Goal: Task Accomplishment & Management: Manage account settings

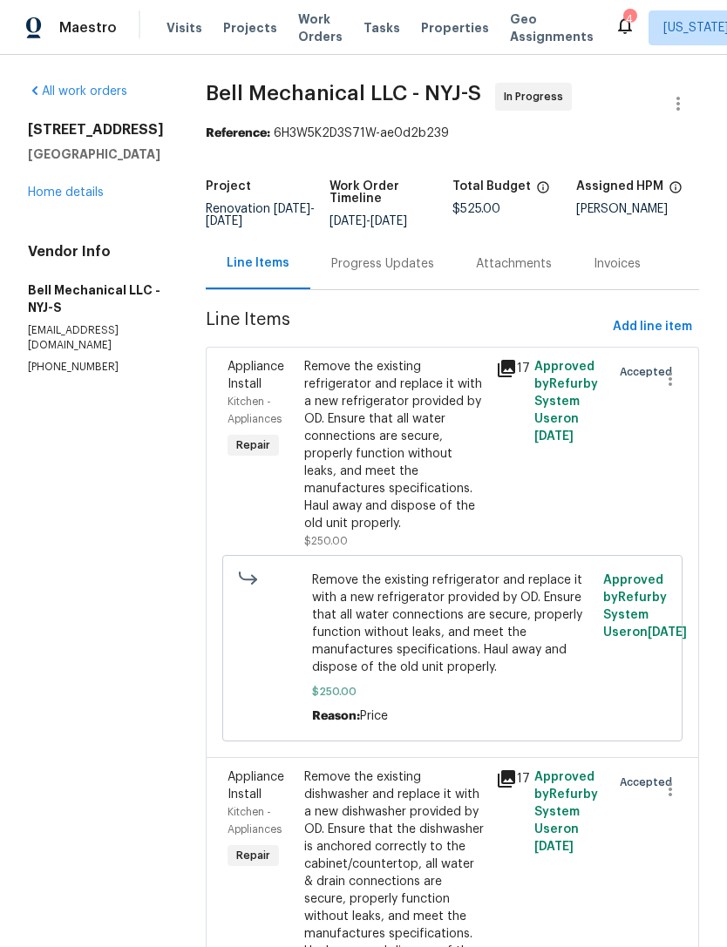
click at [452, 29] on span "Properties" at bounding box center [455, 27] width 68 height 17
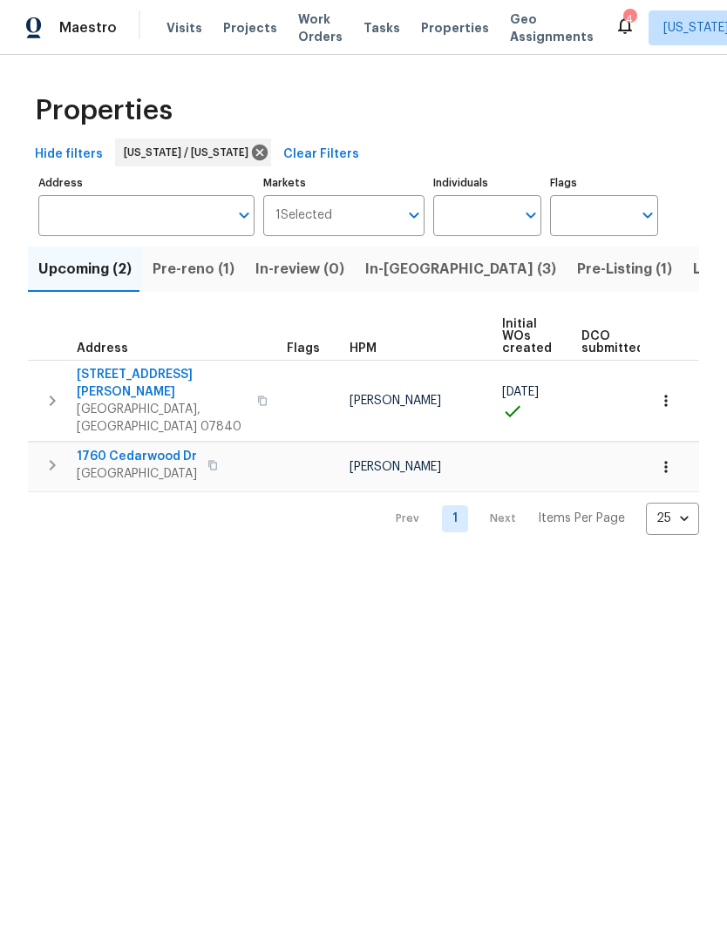
click at [404, 270] on span "In-reno (3)" at bounding box center [460, 269] width 191 height 24
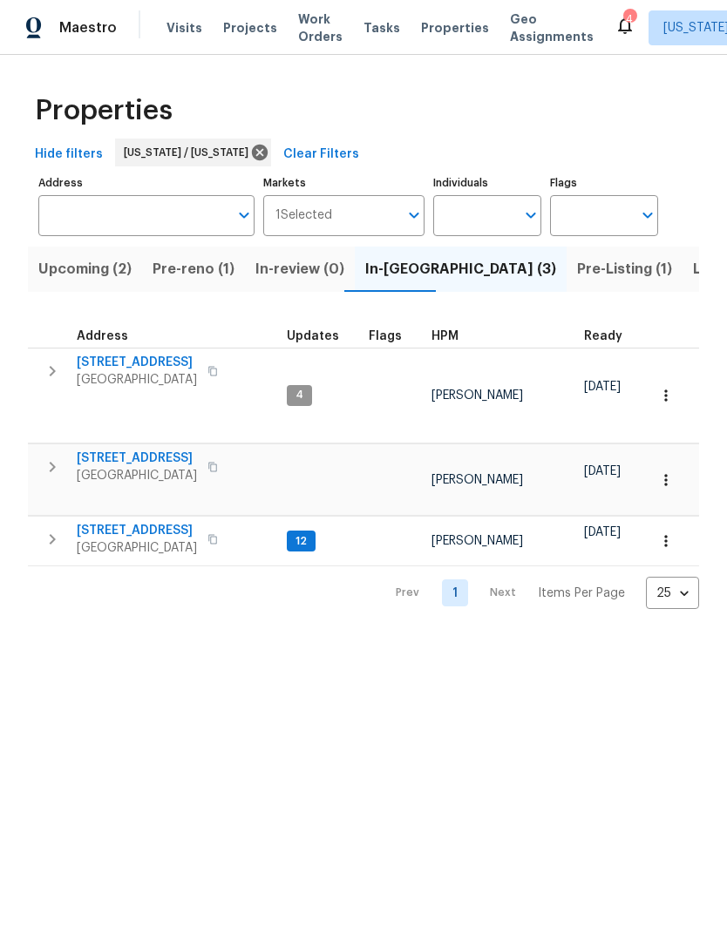
click at [132, 522] on span "[STREET_ADDRESS]" at bounding box center [137, 530] width 120 height 17
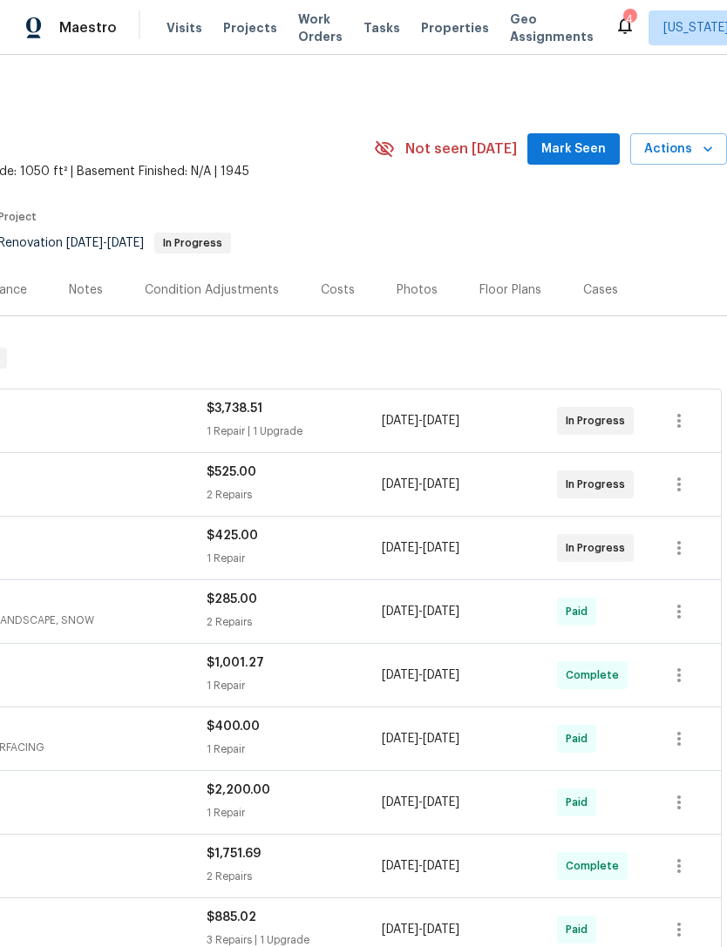
scroll to position [0, 258]
click at [700, 152] on icon "button" at bounding box center [707, 148] width 17 height 17
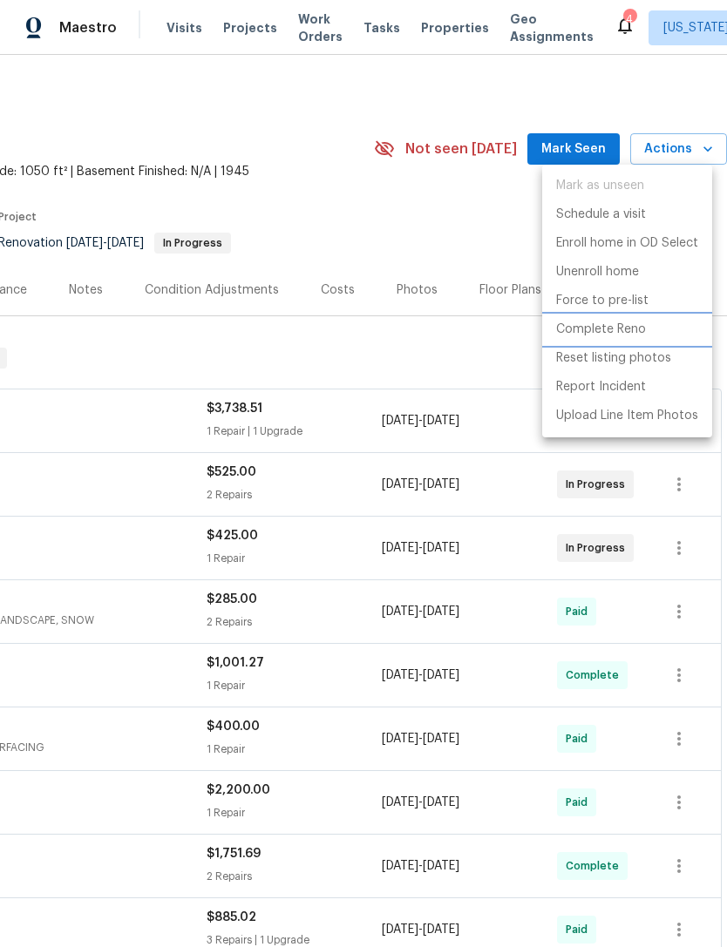
click at [655, 334] on li "Complete Reno" at bounding box center [627, 329] width 170 height 29
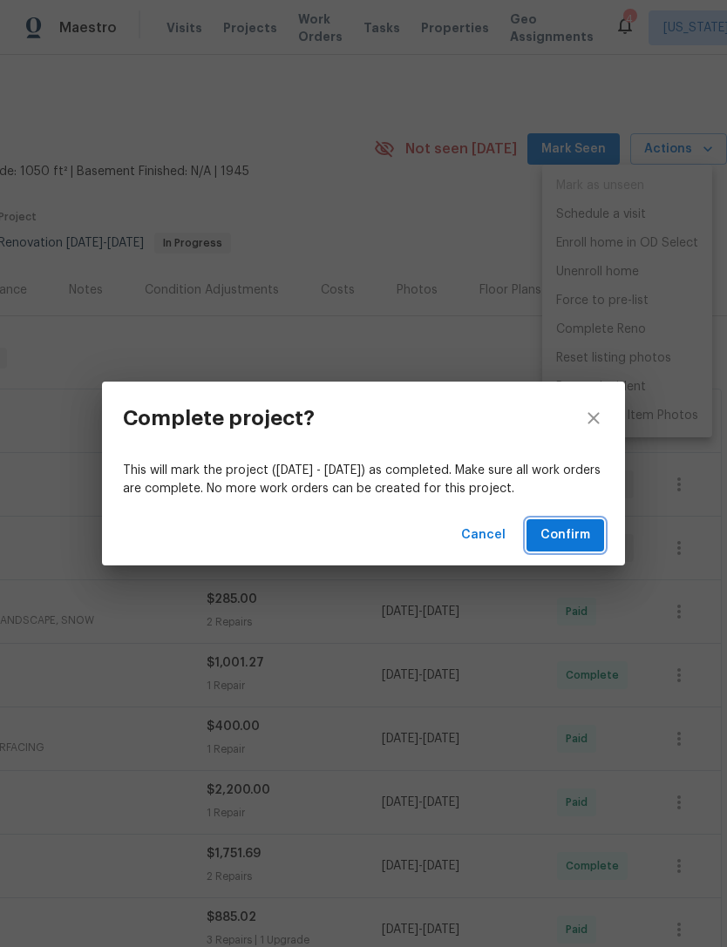
click at [594, 536] on button "Confirm" at bounding box center [565, 535] width 78 height 32
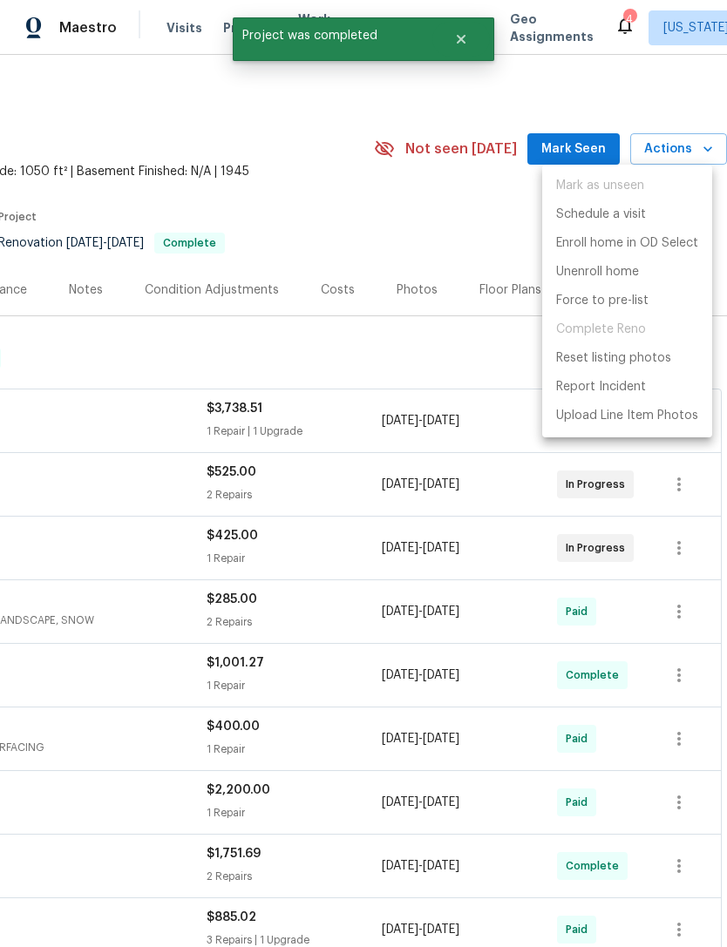
click at [497, 209] on div at bounding box center [363, 473] width 727 height 947
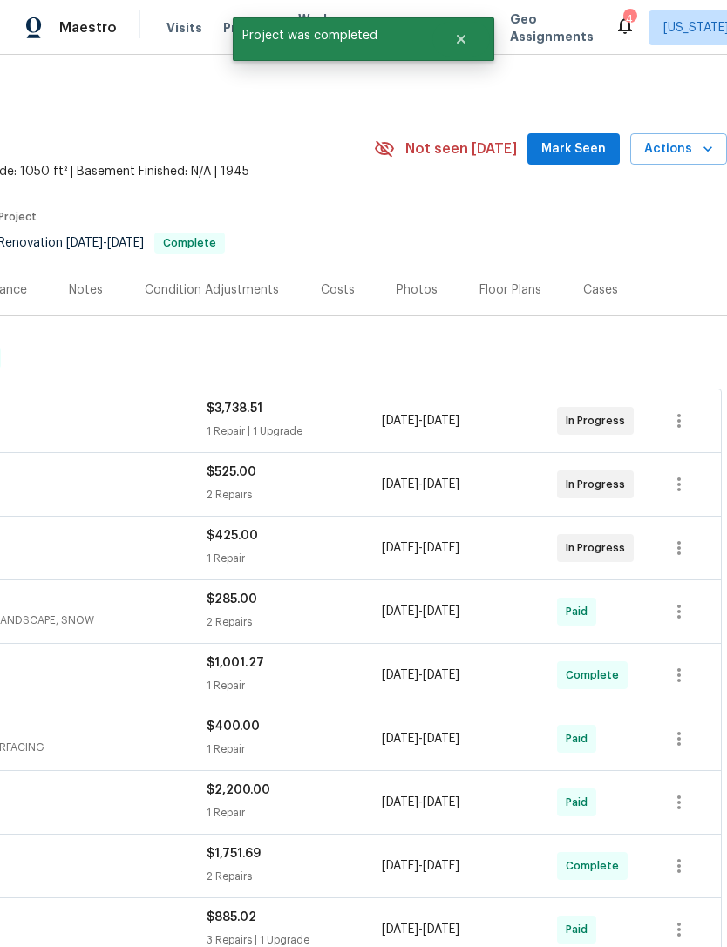
click at [693, 157] on span "Actions" at bounding box center [678, 150] width 69 height 22
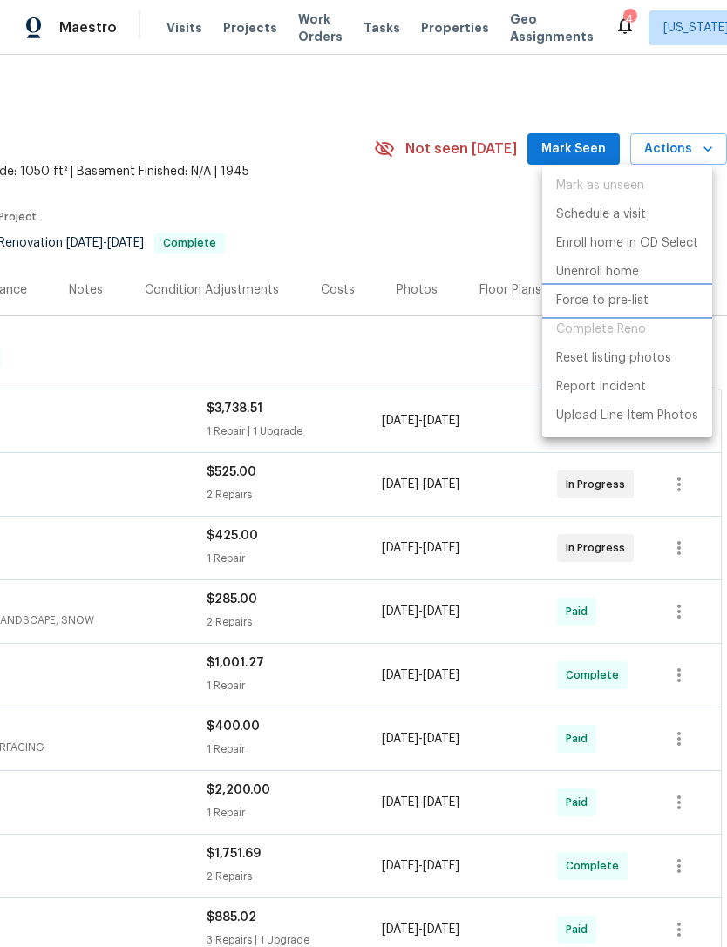
click at [659, 299] on li "Force to pre-list" at bounding box center [627, 301] width 170 height 29
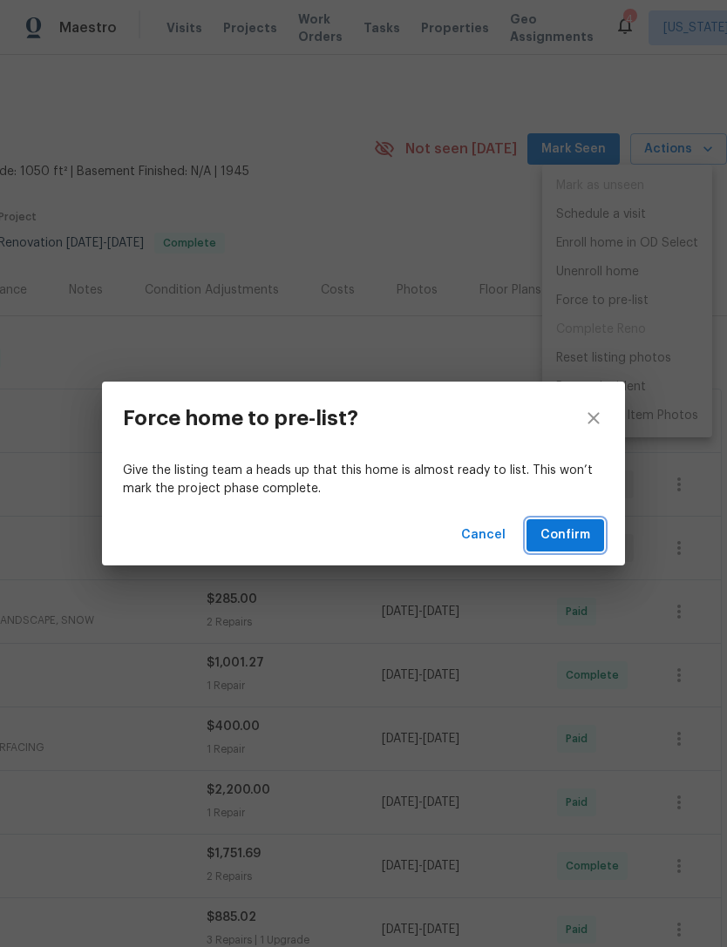
click at [588, 531] on span "Confirm" at bounding box center [565, 536] width 50 height 22
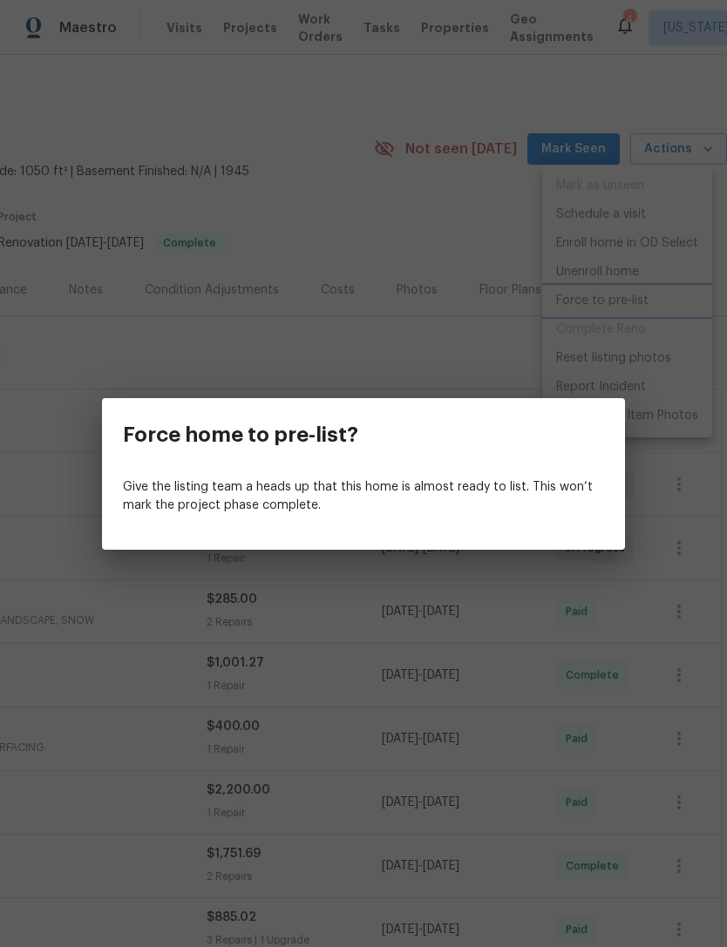
click at [526, 317] on div "Force home to pre-list? Give the listing team a heads up that this home is almo…" at bounding box center [363, 473] width 727 height 947
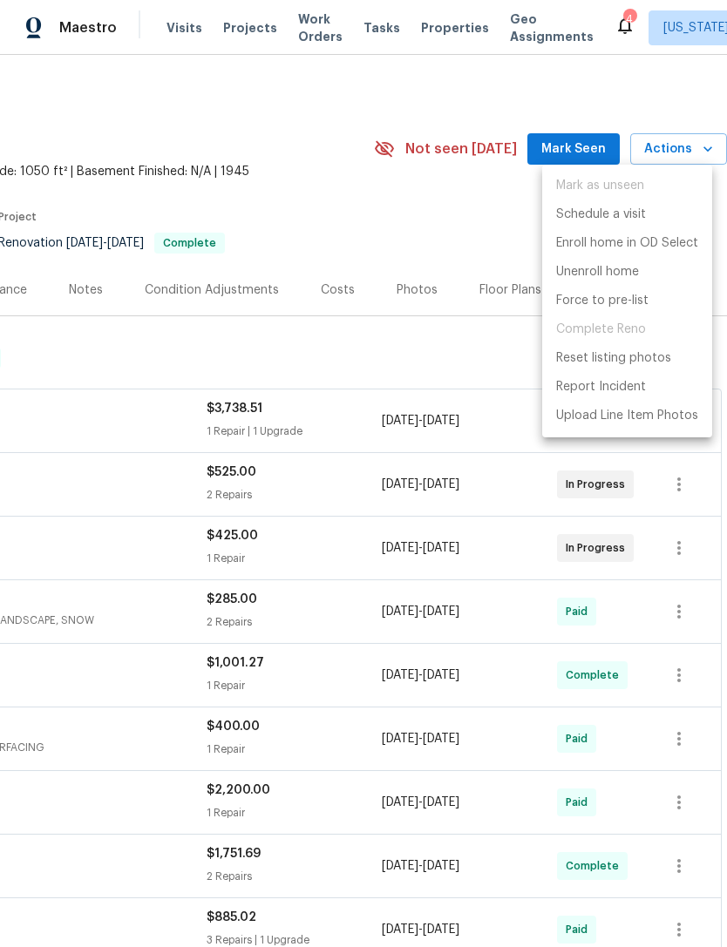
click at [433, 343] on div at bounding box center [363, 473] width 727 height 947
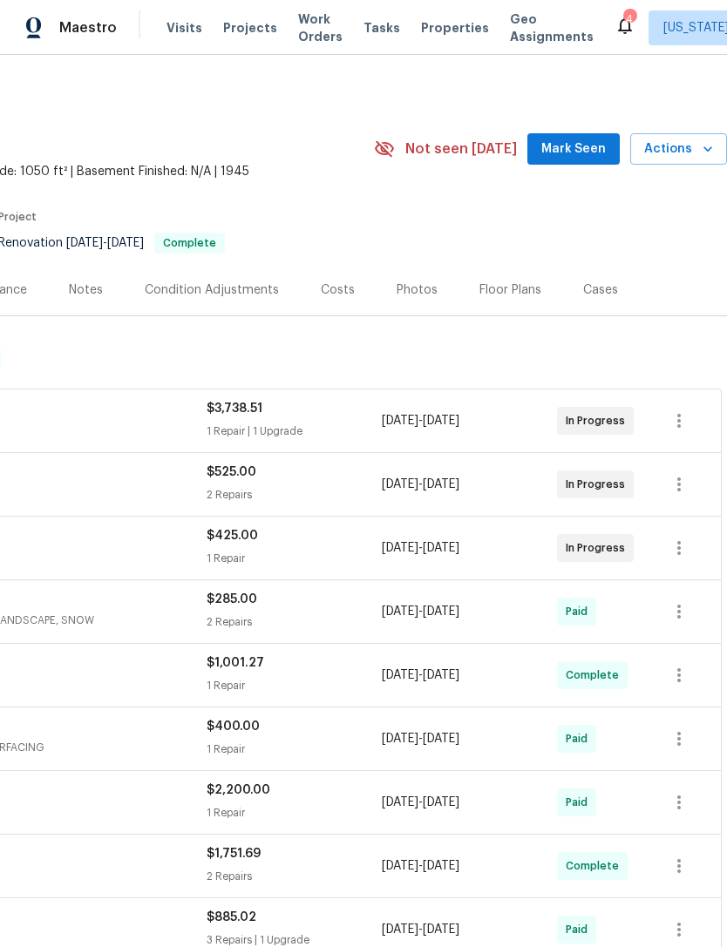
click at [514, 283] on div "Floor Plans" at bounding box center [510, 290] width 62 height 17
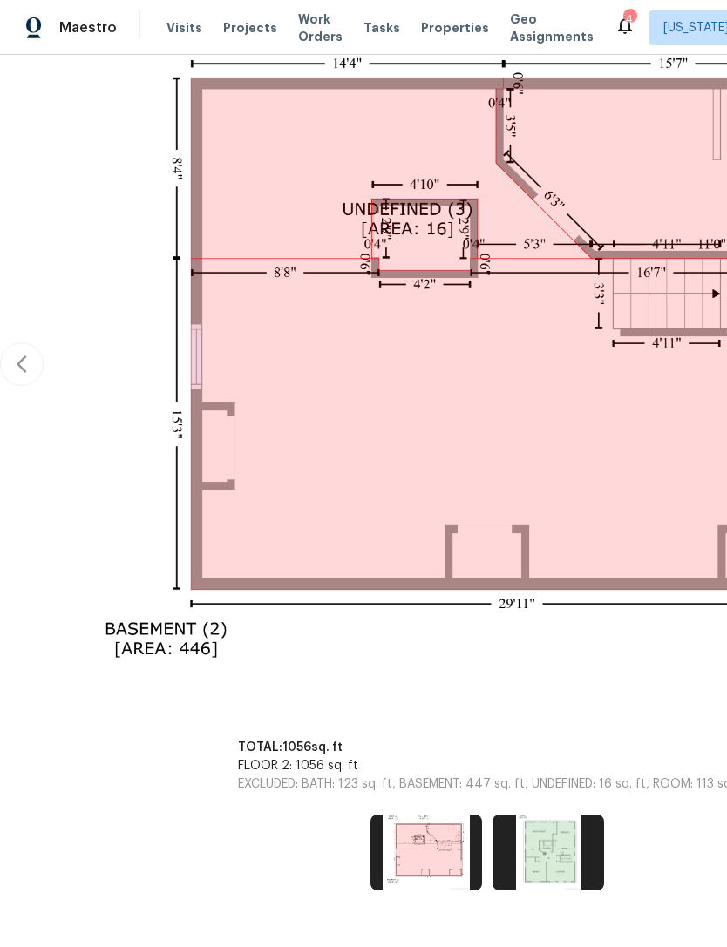
scroll to position [35, 0]
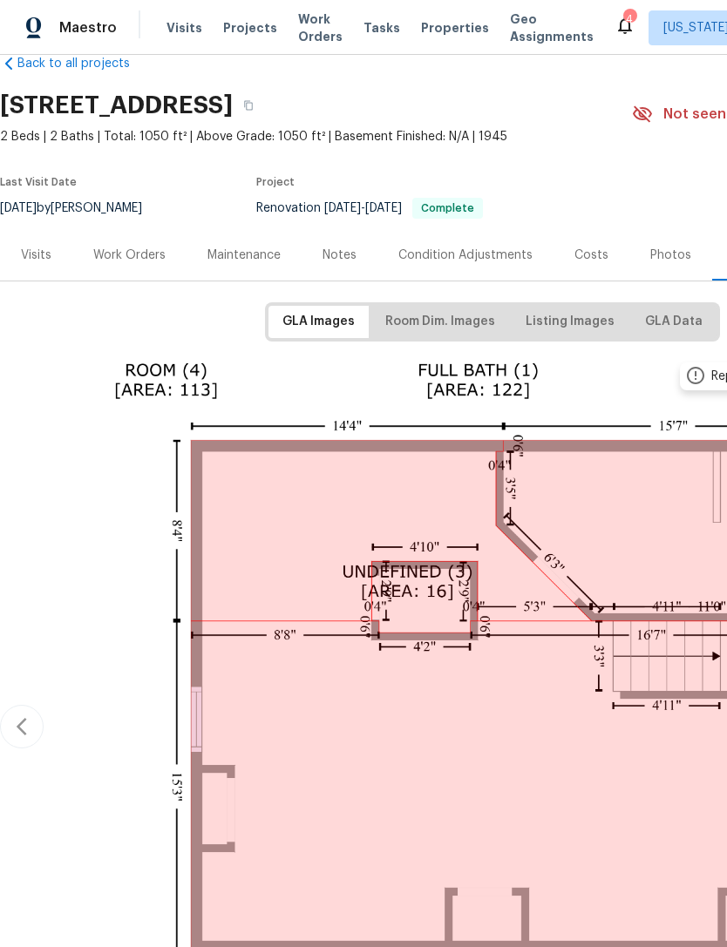
click at [445, 26] on span "Properties" at bounding box center [455, 27] width 68 height 17
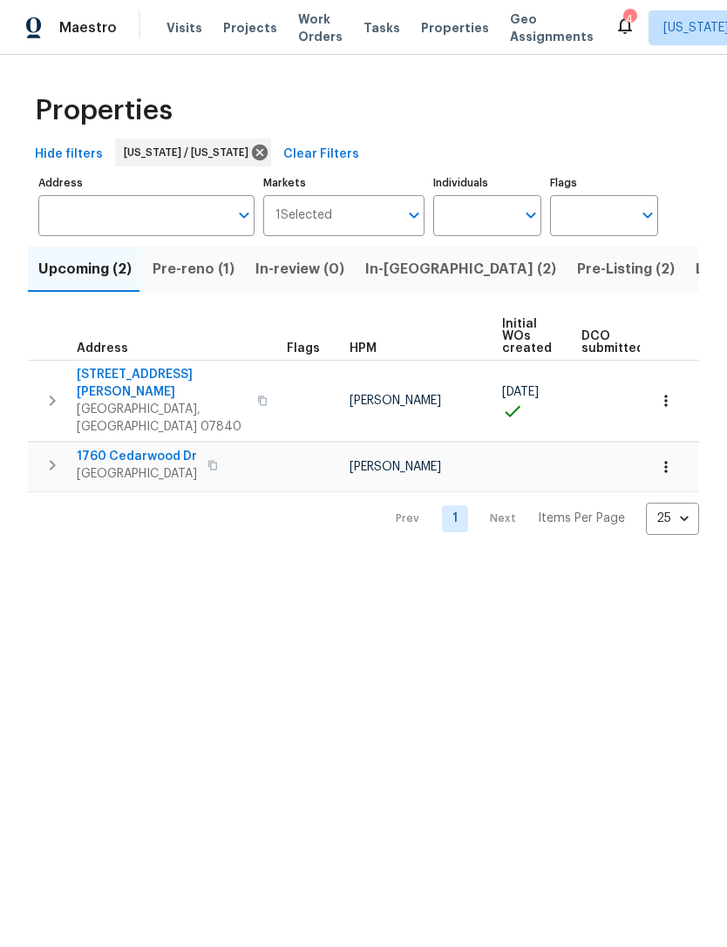
click at [407, 282] on span "In-reno (2)" at bounding box center [460, 269] width 191 height 24
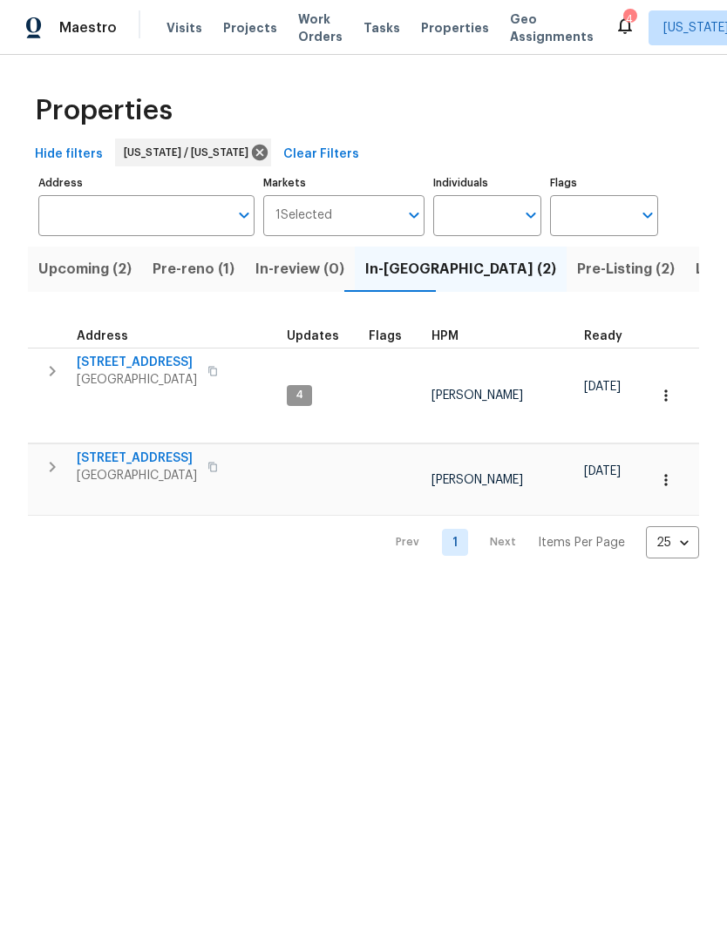
click at [577, 278] on span "Pre-Listing (2)" at bounding box center [626, 269] width 98 height 24
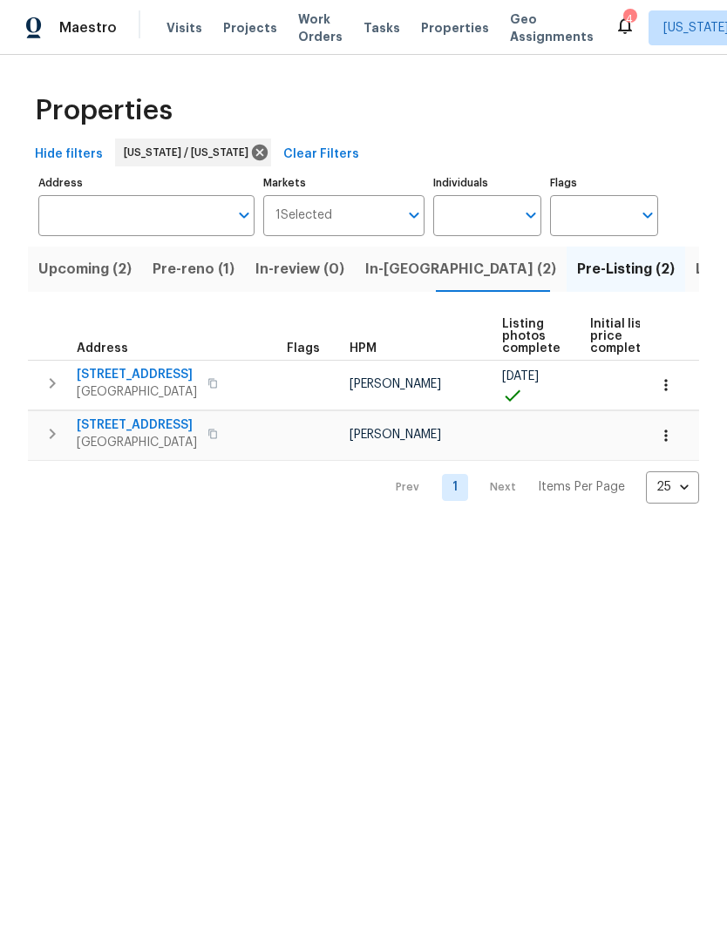
click at [695, 261] on span "Listed (15)" at bounding box center [730, 269] width 71 height 24
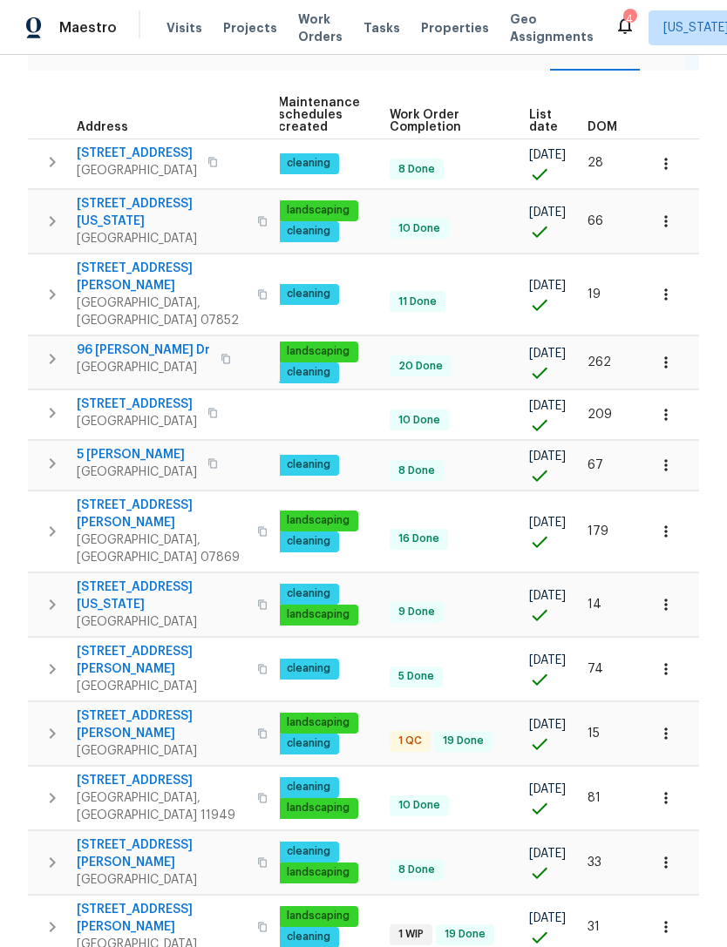
scroll to position [0, 254]
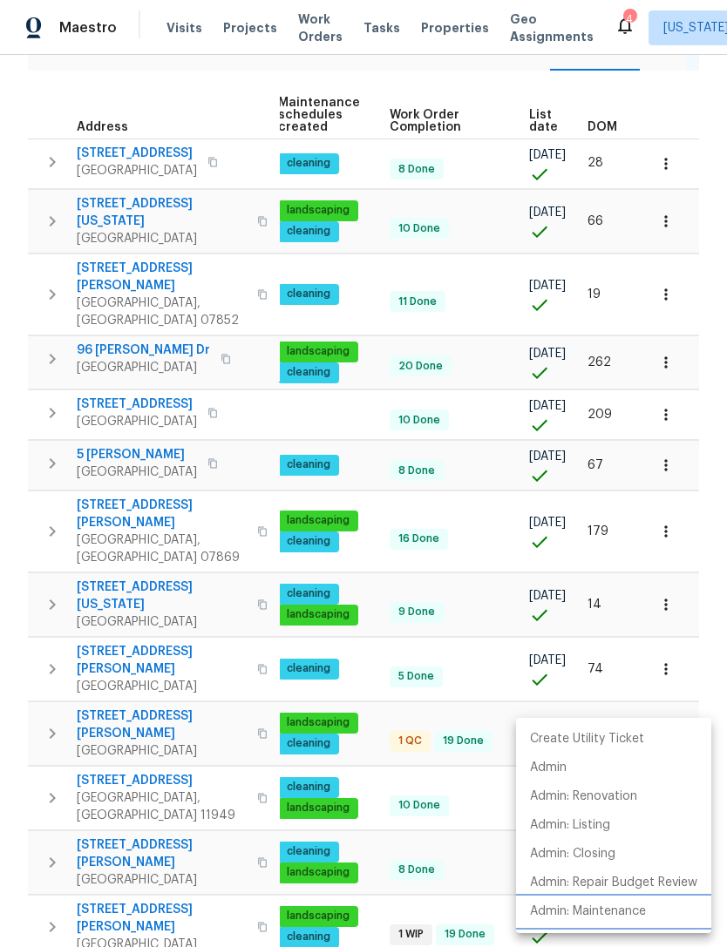
click at [634, 908] on p "Admin: Maintenance" at bounding box center [588, 912] width 116 height 18
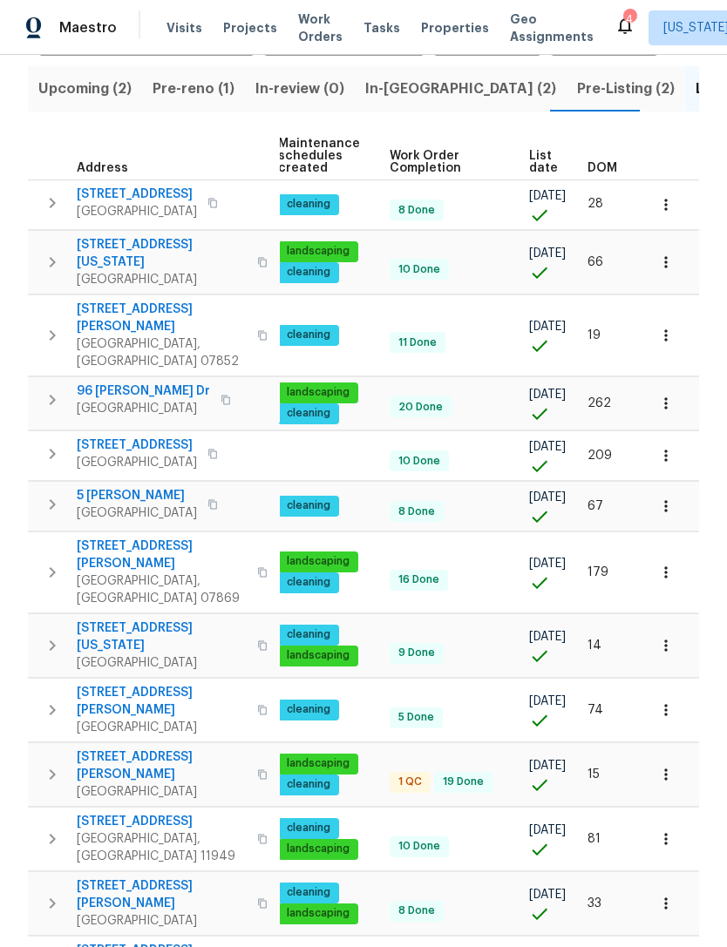
scroll to position [0, 254]
click at [667, 564] on icon "button" at bounding box center [665, 572] width 17 height 17
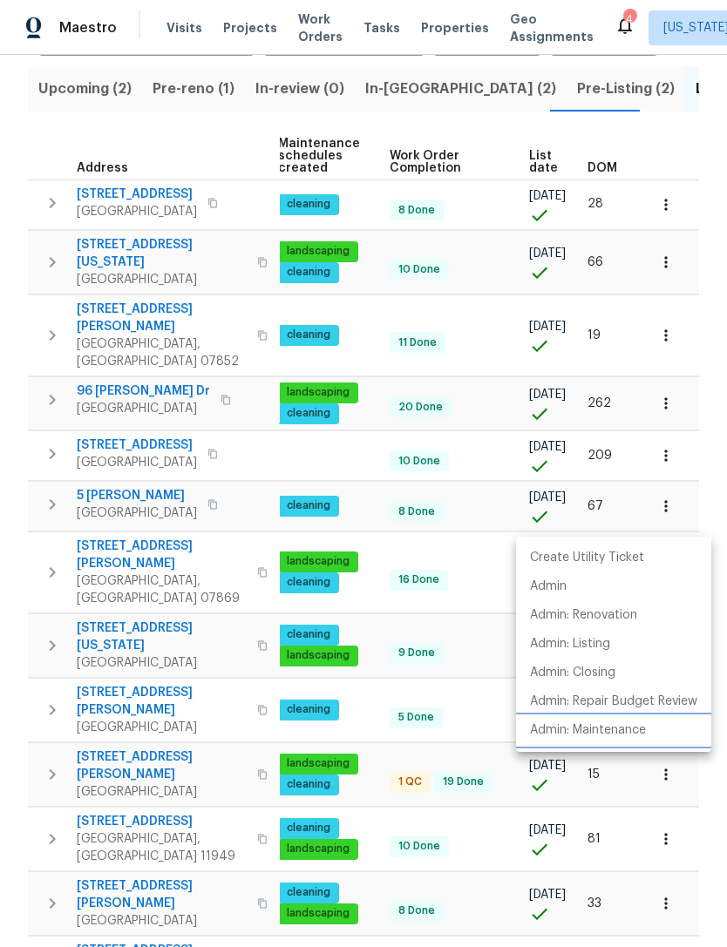
click at [616, 726] on p "Admin: Maintenance" at bounding box center [588, 731] width 116 height 18
